Goal: Find specific page/section: Find specific page/section

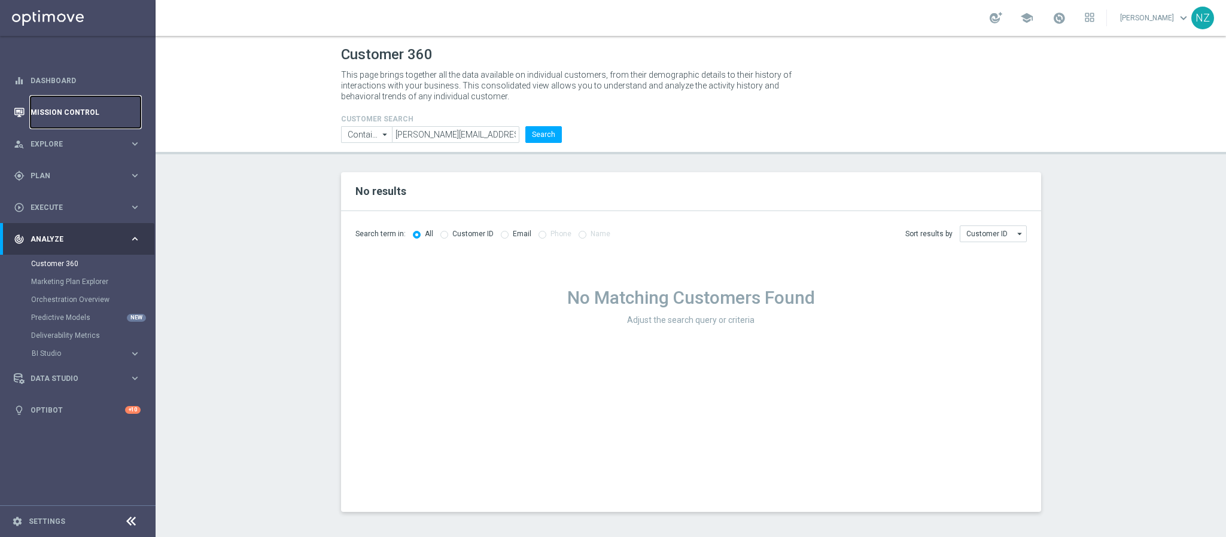
click at [54, 112] on link "Mission Control" at bounding box center [86, 112] width 110 height 32
